Goal: Task Accomplishment & Management: Complete application form

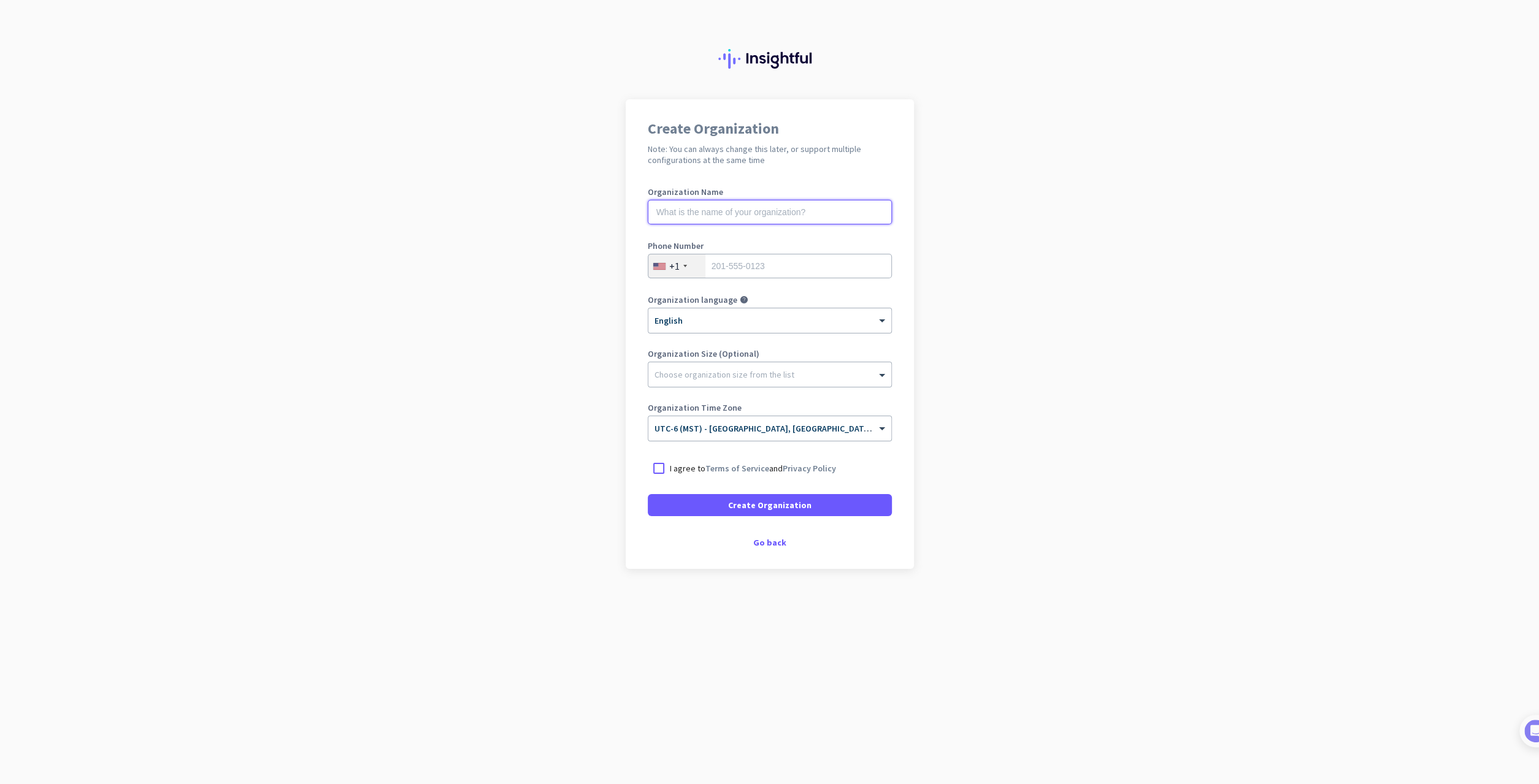
click at [780, 208] on input "text" at bounding box center [770, 212] width 244 height 25
click at [773, 539] on div "Go back" at bounding box center [770, 543] width 244 height 9
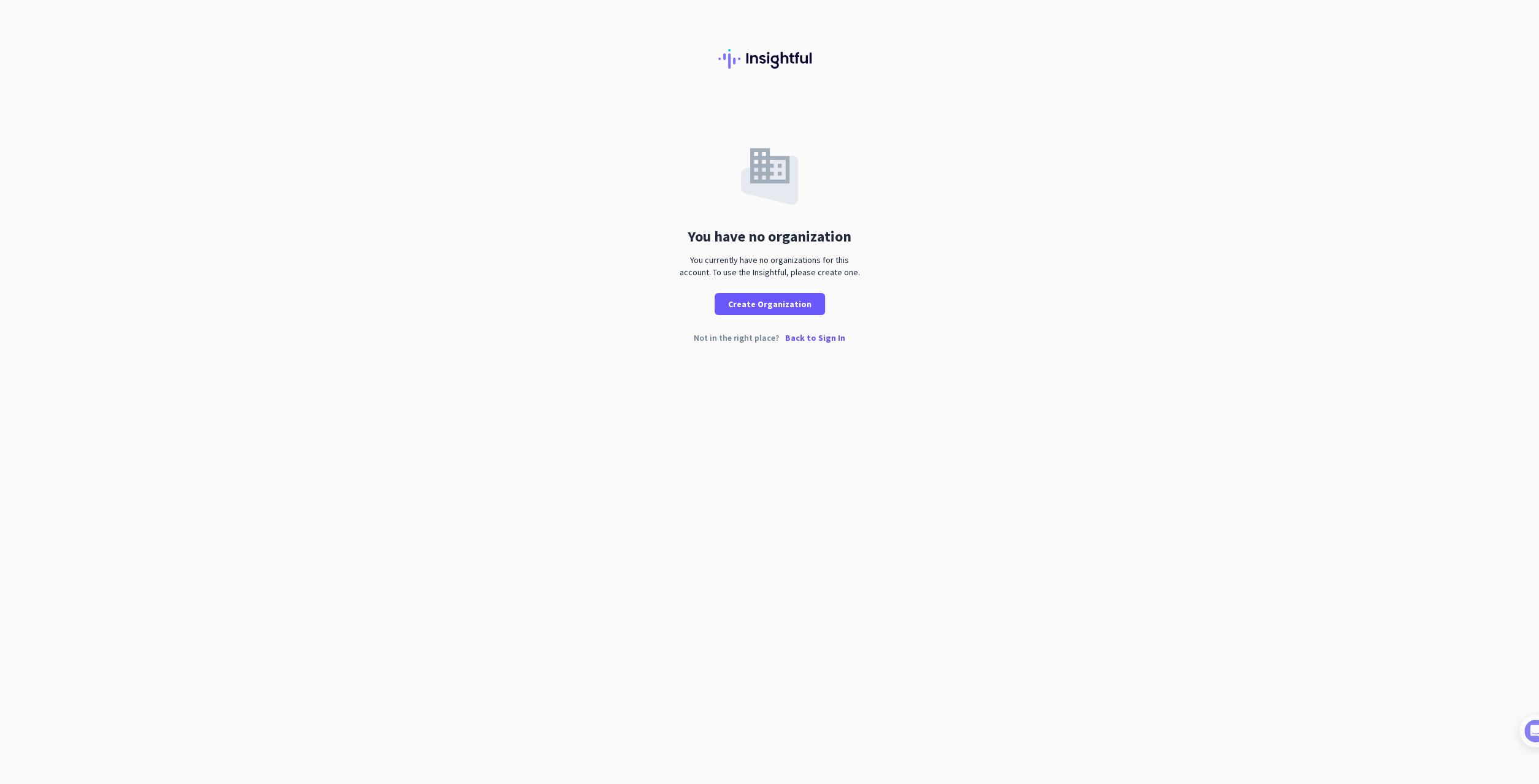
click at [1194, 381] on div "You have no organization You currently have no organizations for this account. …" at bounding box center [769, 392] width 1539 height 784
click at [770, 295] on span at bounding box center [770, 304] width 111 height 29
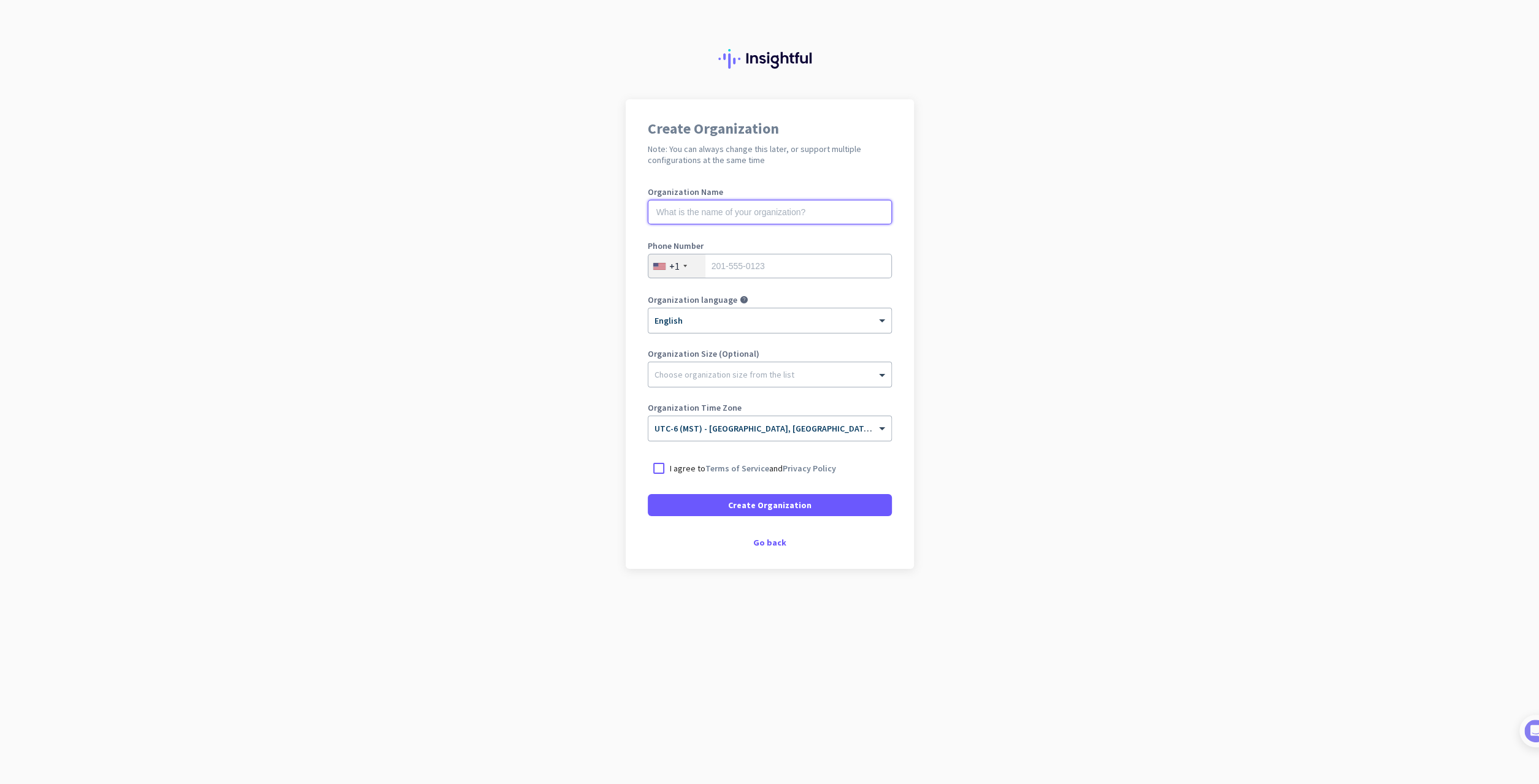
click at [774, 216] on input "text" at bounding box center [770, 212] width 244 height 25
type input "[PERSON_NAME]"
click at [791, 274] on input "tel" at bounding box center [770, 266] width 244 height 25
click at [688, 272] on div "+1" at bounding box center [677, 266] width 57 height 24
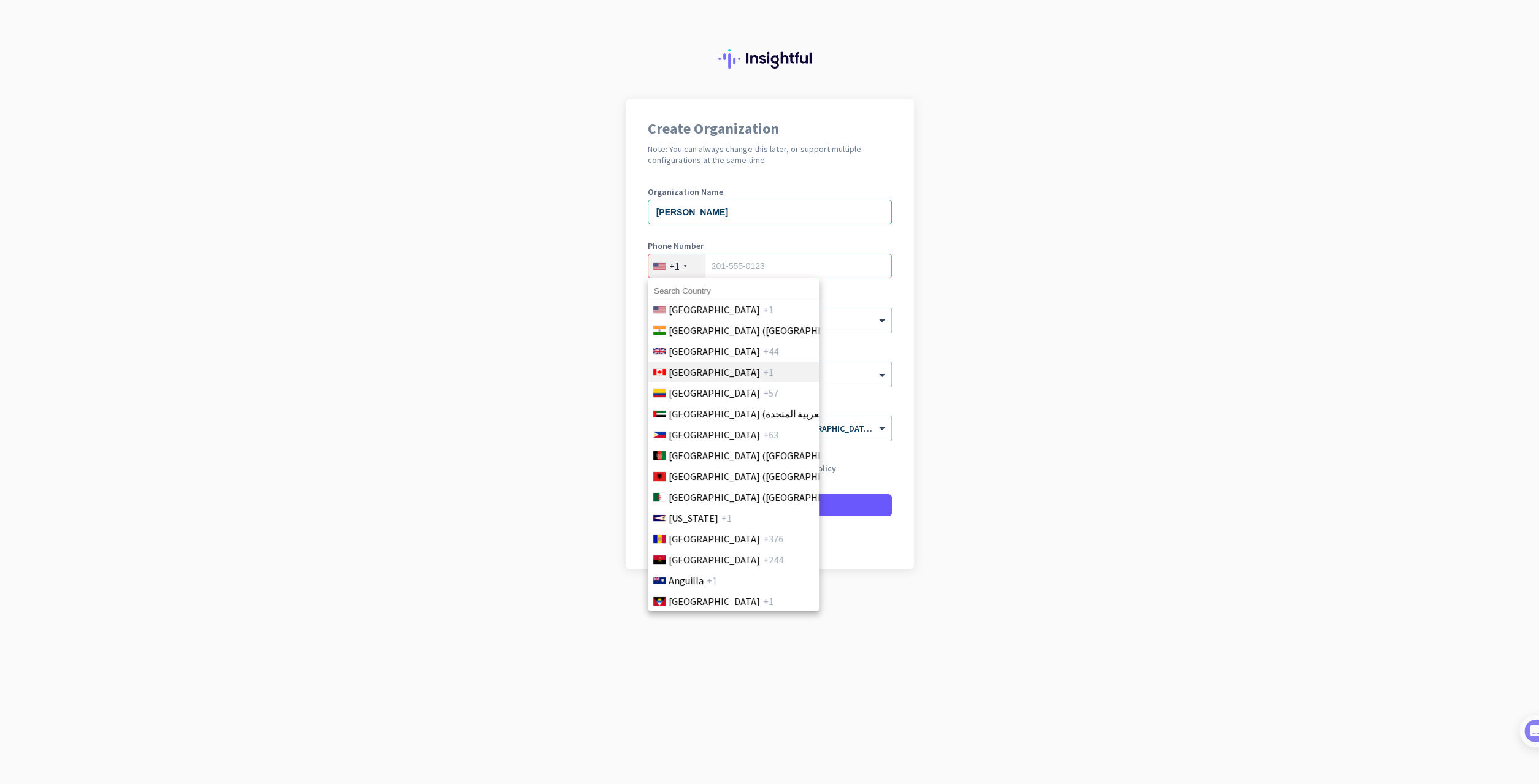
click at [682, 372] on span "[GEOGRAPHIC_DATA]" at bounding box center [715, 372] width 92 height 15
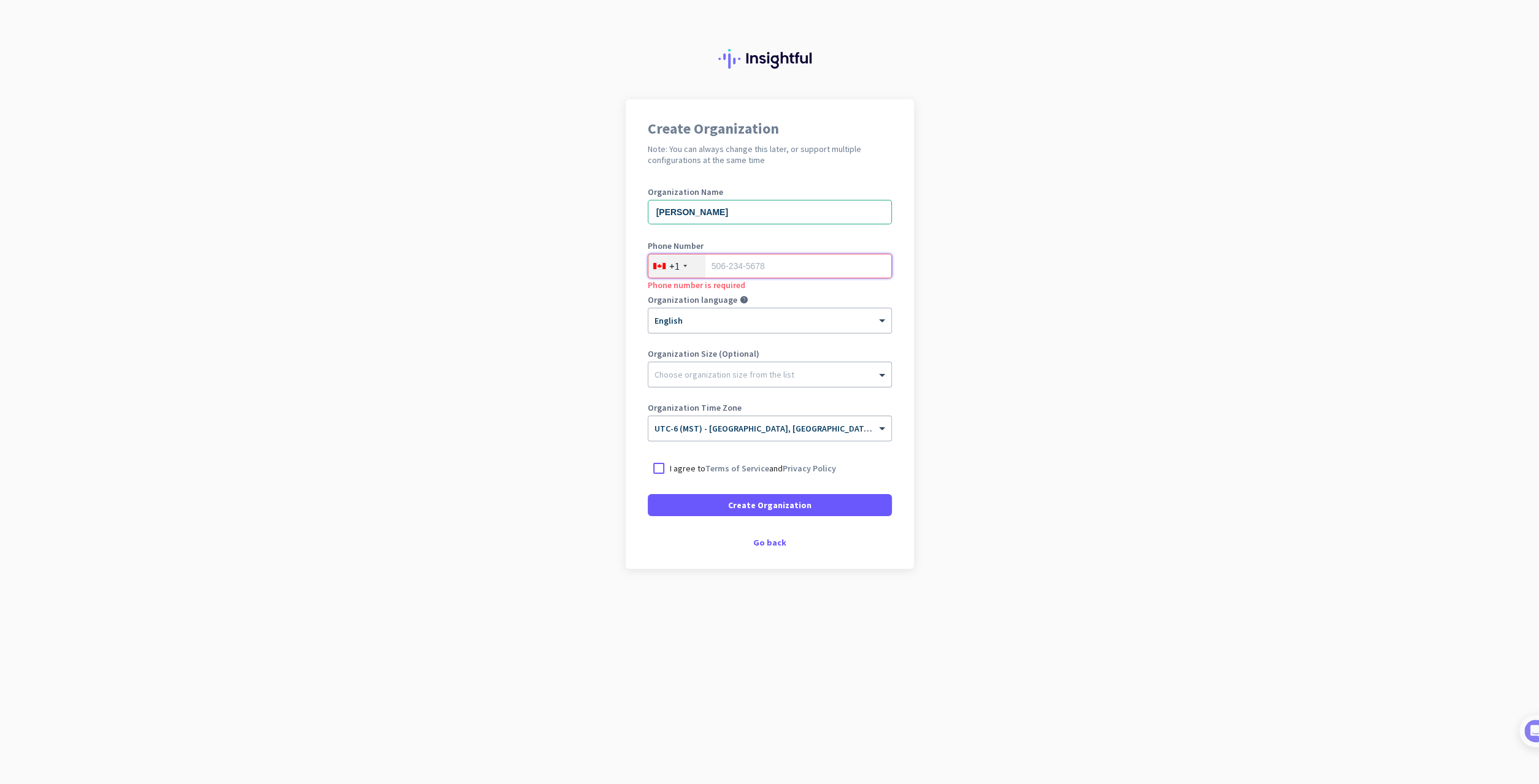
click at [756, 267] on input "tel" at bounding box center [770, 266] width 244 height 25
type input "5879918192"
click at [686, 469] on p "I agree to Terms of Service and Privacy Policy" at bounding box center [753, 468] width 167 height 12
click at [0, 0] on input "I agree to Terms of Service and Privacy Policy" at bounding box center [0, 0] width 0 height 0
click at [754, 508] on span "Create Organization" at bounding box center [770, 505] width 83 height 12
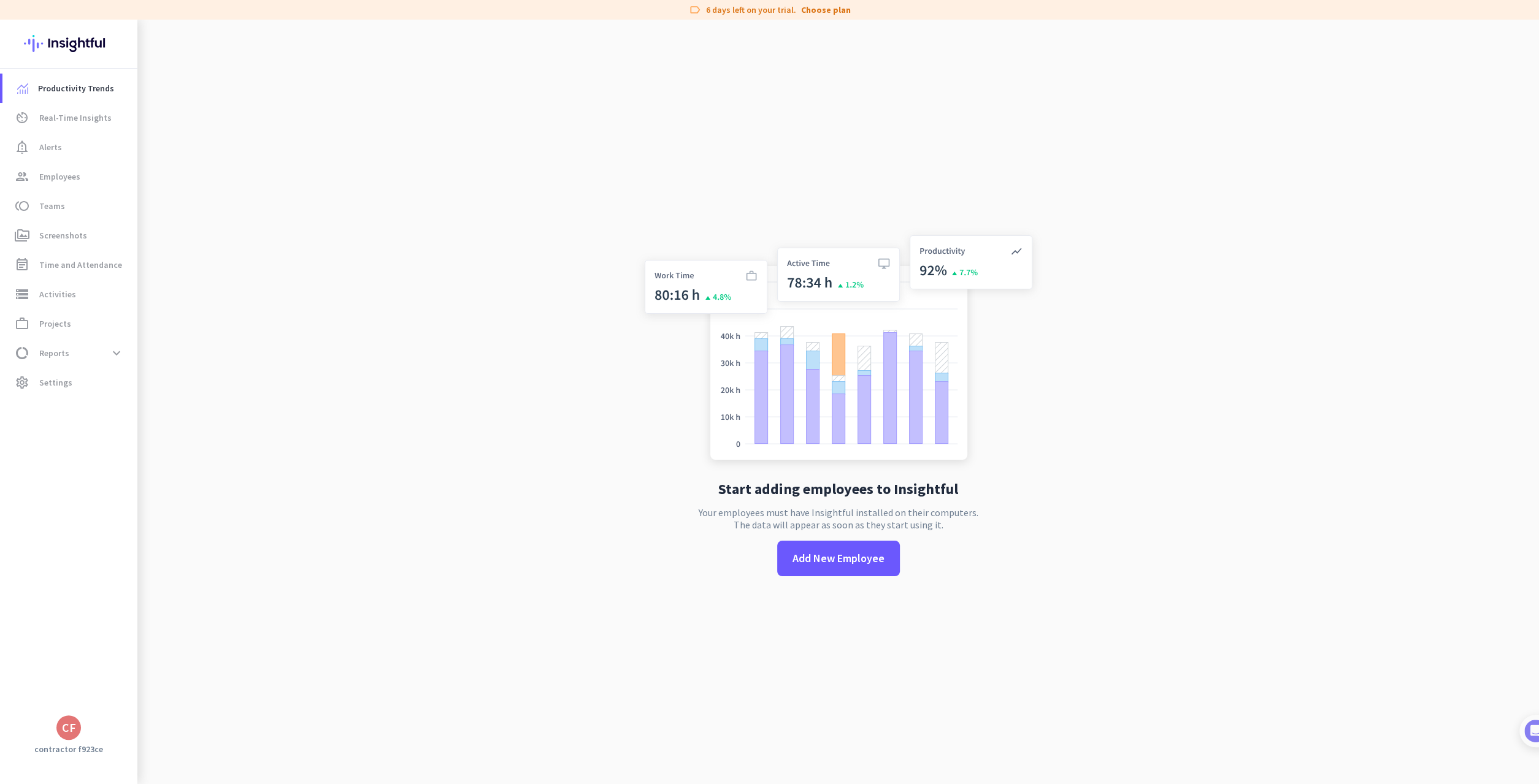
click at [366, 198] on app-no-employees "Start adding employees to Insightful Your employees must have Insightful instal…" at bounding box center [838, 412] width 1402 height 784
click at [106, 126] on link "av_timer Real-Time Insights" at bounding box center [70, 118] width 135 height 29
